Goal: Task Accomplishment & Management: Manage account settings

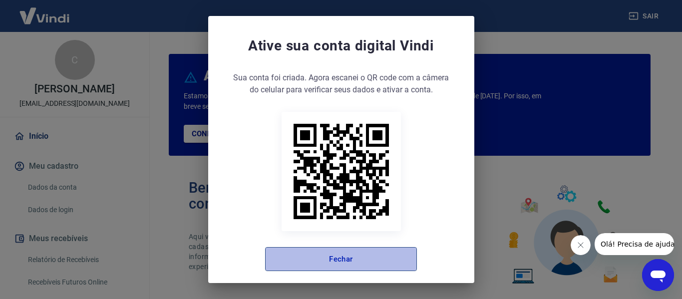
click at [376, 263] on button "Fechar" at bounding box center [341, 259] width 152 height 24
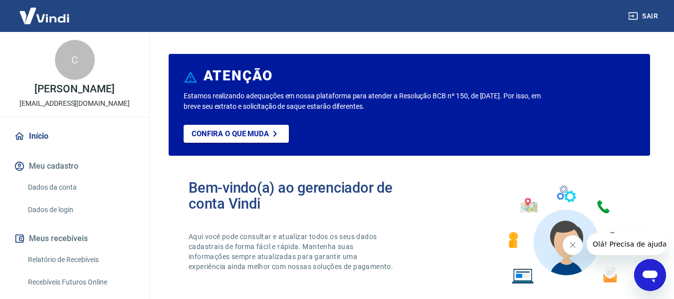
scroll to position [50, 0]
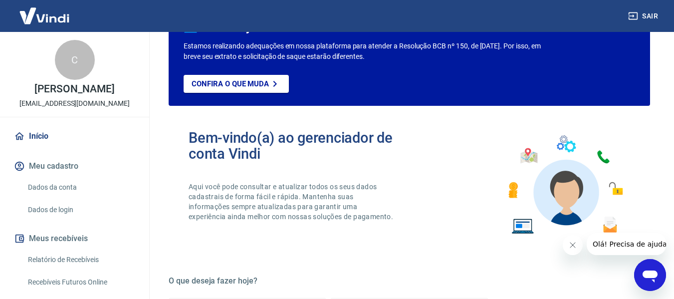
drag, startPoint x: 569, startPoint y: 245, endPoint x: 1119, endPoint y: 480, distance: 598.2
click at [569, 245] on icon "Fechar mensagem da empresa" at bounding box center [573, 245] width 8 height 8
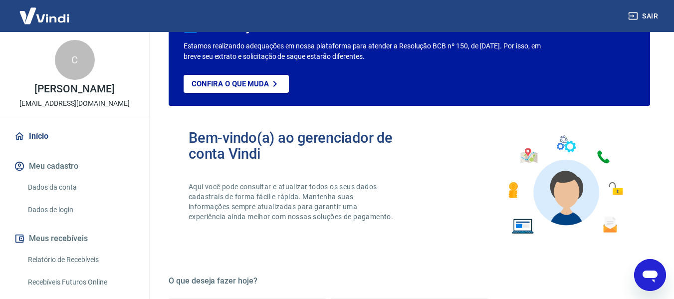
click at [71, 270] on link "Relatório de Recebíveis" at bounding box center [80, 260] width 113 height 20
